Goal: Register for event/course

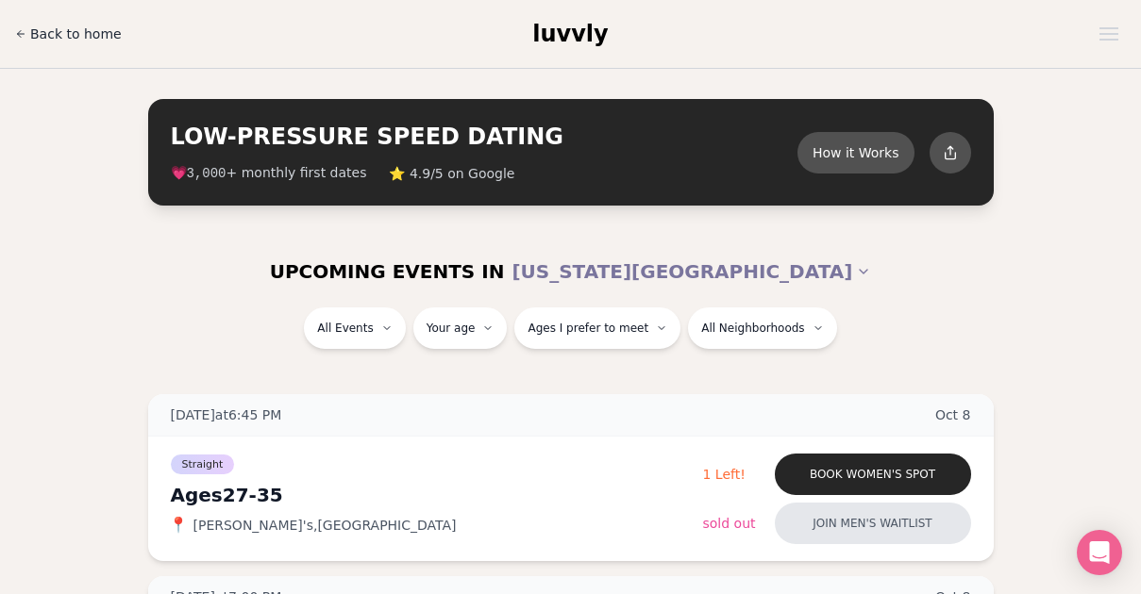
click at [75, 34] on span "Back to home" at bounding box center [76, 34] width 92 height 19
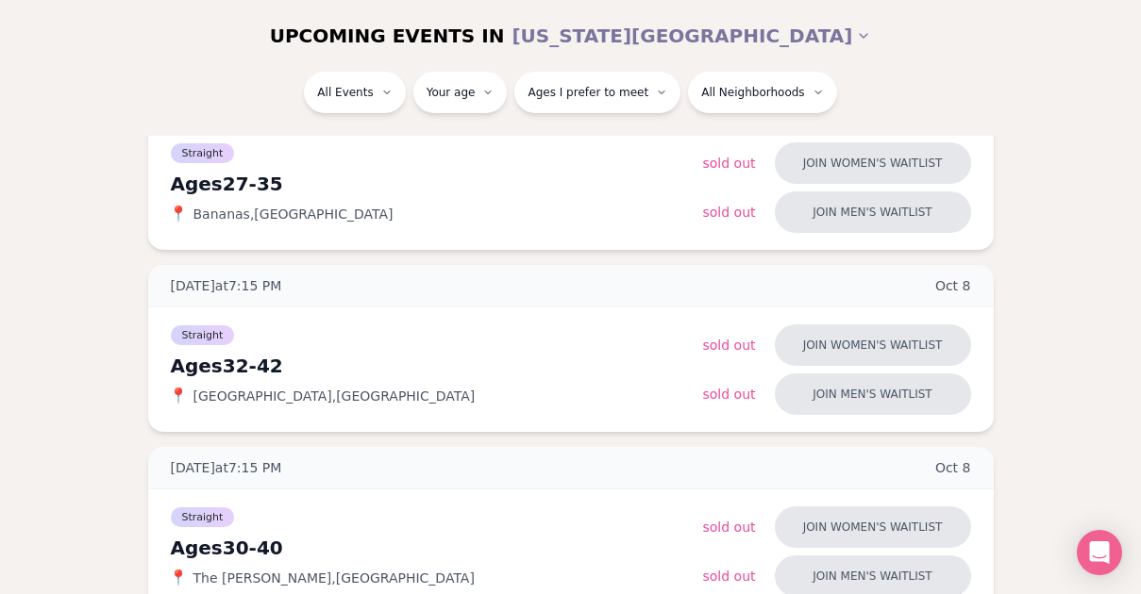
scroll to position [684, 0]
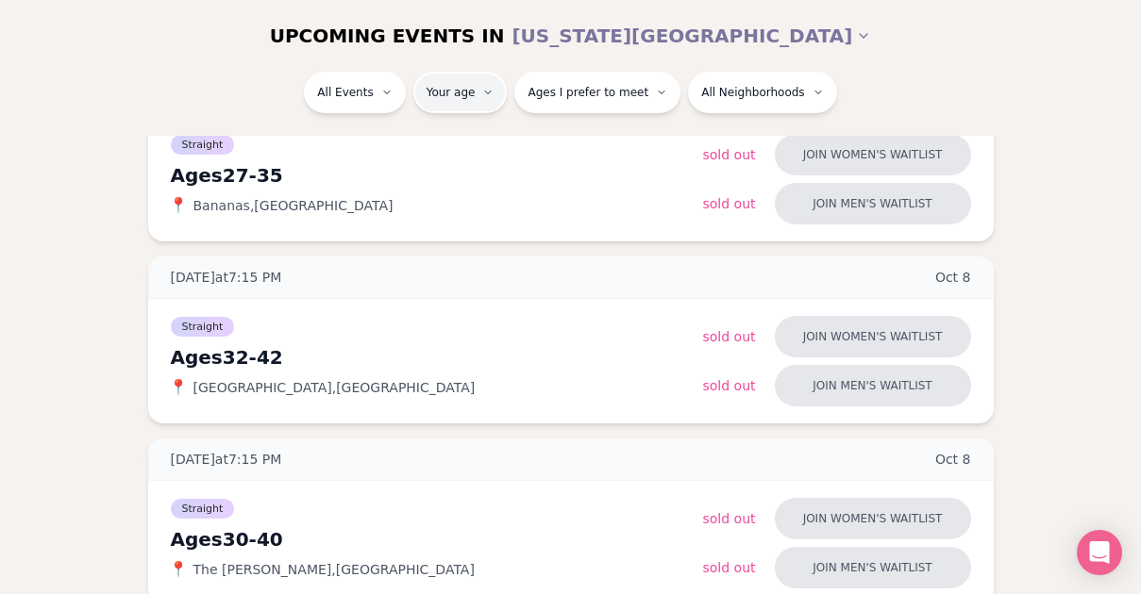
type input "**"
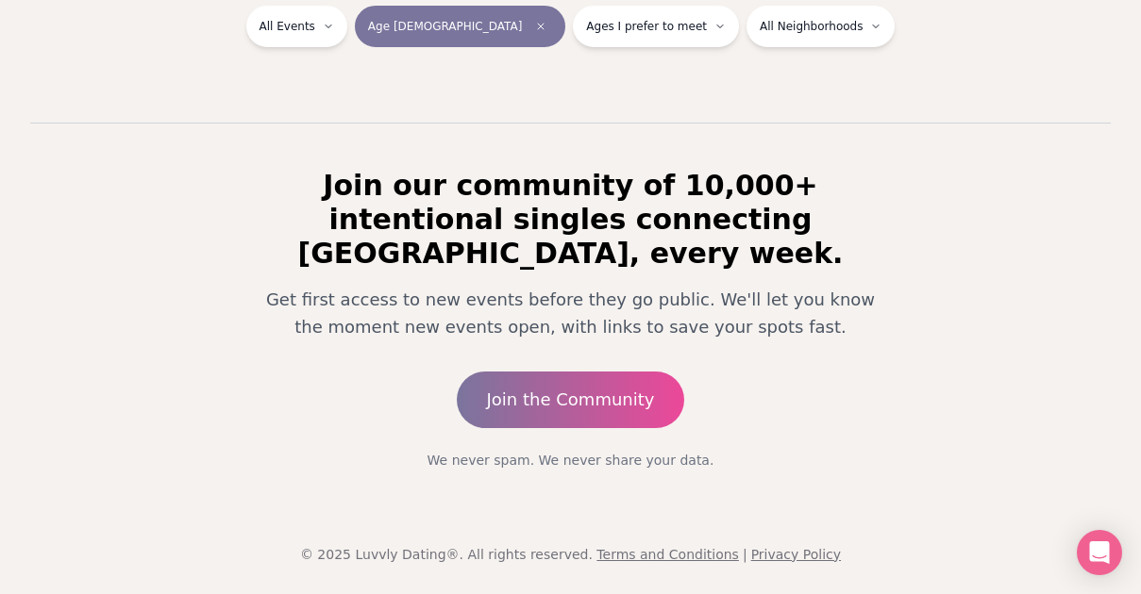
scroll to position [358, 0]
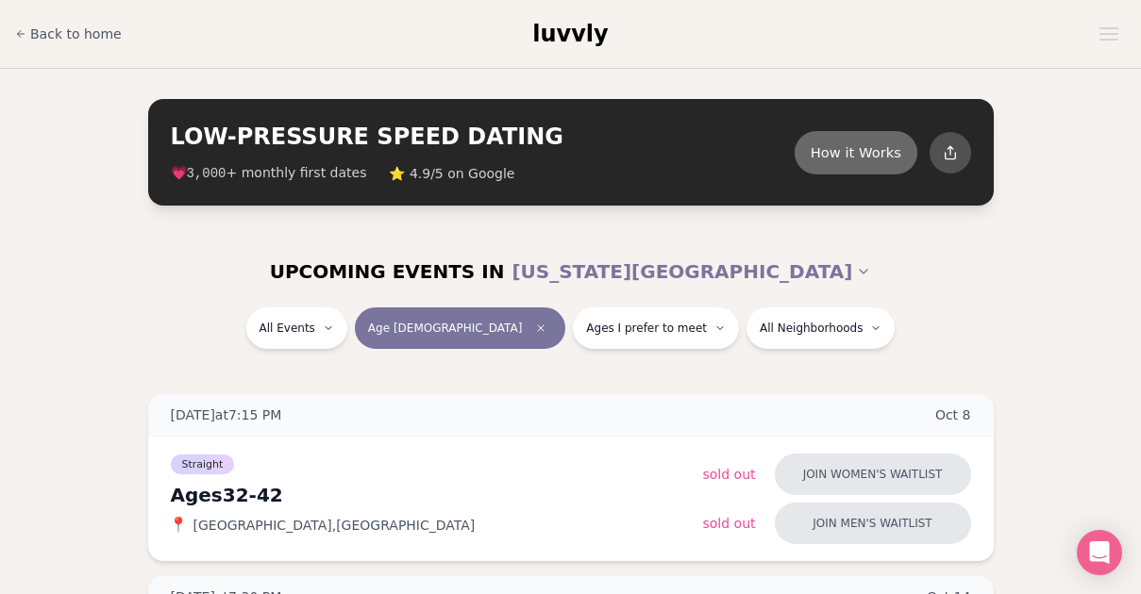
click at [831, 142] on button "How it Works" at bounding box center [855, 151] width 123 height 43
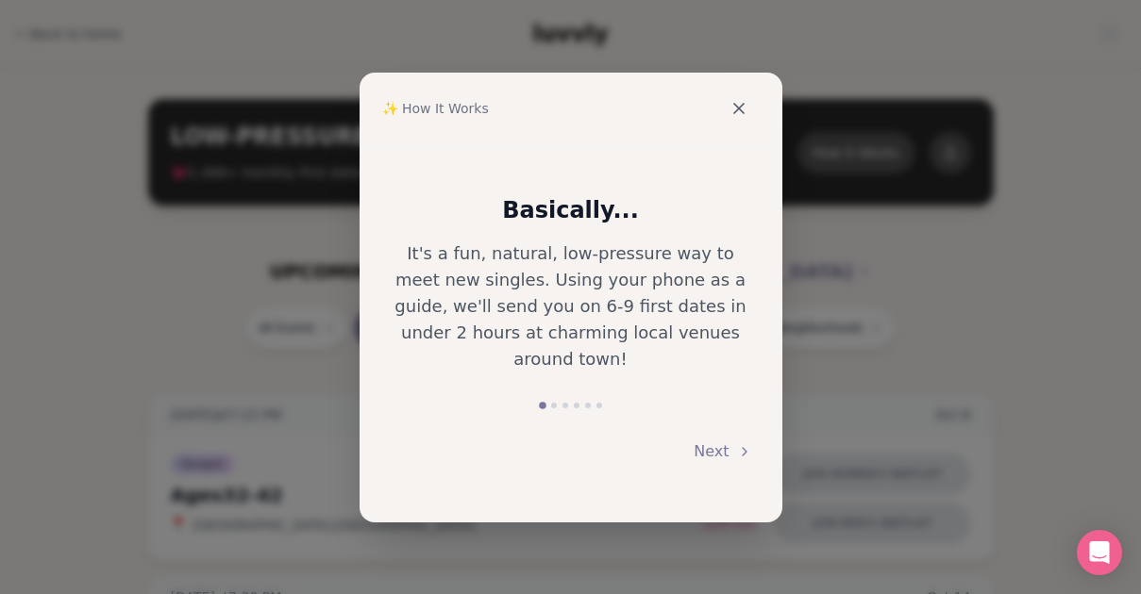
click at [734, 110] on icon at bounding box center [738, 108] width 9 height 9
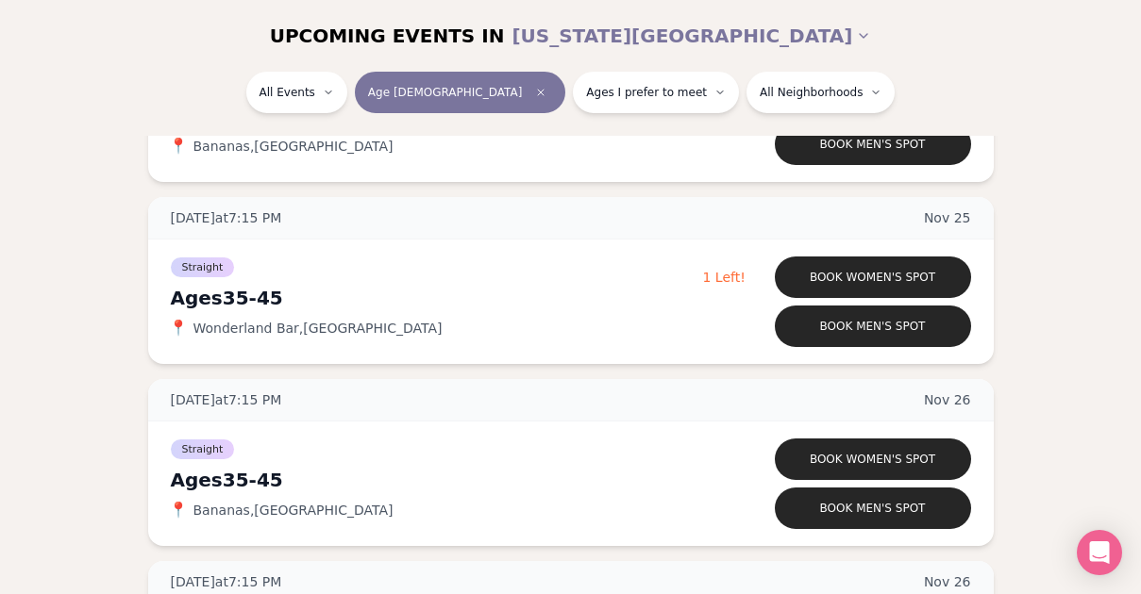
scroll to position [3017, 0]
